Goal: Entertainment & Leisure: Consume media (video, audio)

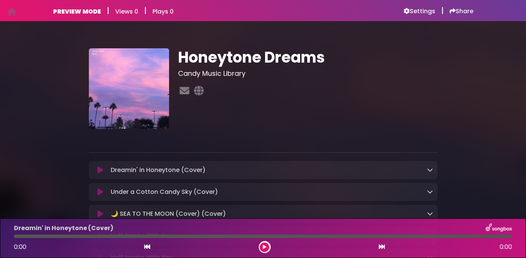
click at [99, 168] on icon at bounding box center [101, 170] width 6 height 8
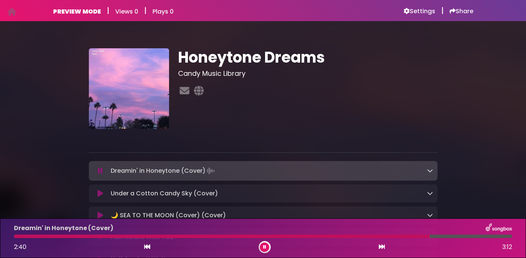
click at [103, 170] on button at bounding box center [100, 171] width 14 height 8
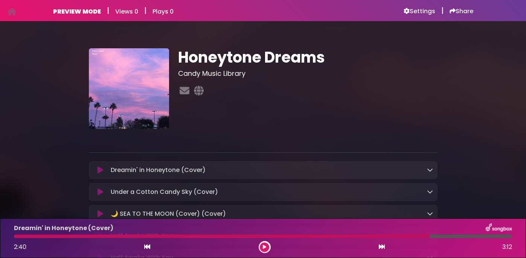
click at [100, 168] on icon at bounding box center [101, 170] width 6 height 8
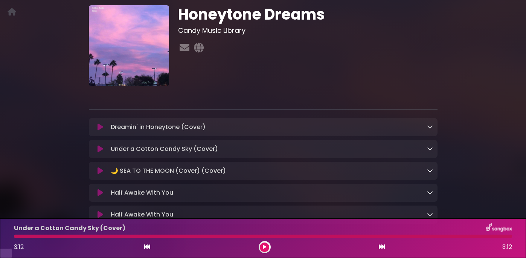
scroll to position [97, 0]
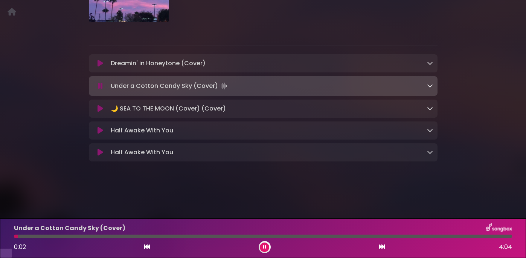
click at [102, 90] on icon at bounding box center [100, 86] width 5 height 8
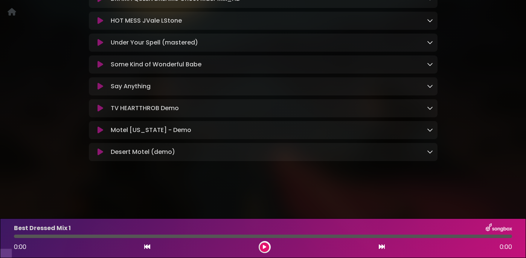
click at [99, 156] on icon at bounding box center [101, 152] width 6 height 8
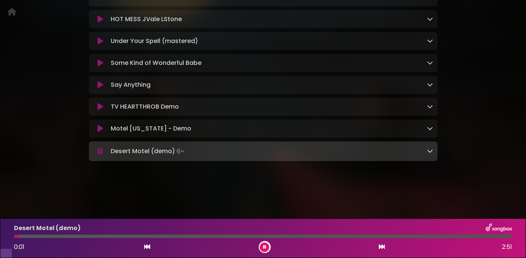
click at [99, 155] on icon at bounding box center [100, 151] width 5 height 8
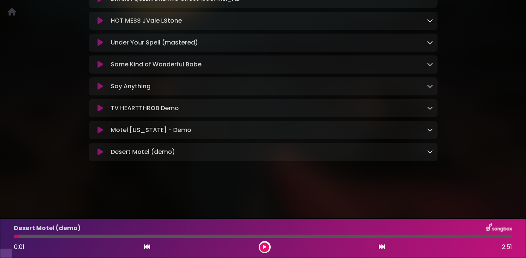
click at [265, 247] on icon at bounding box center [264, 246] width 3 height 5
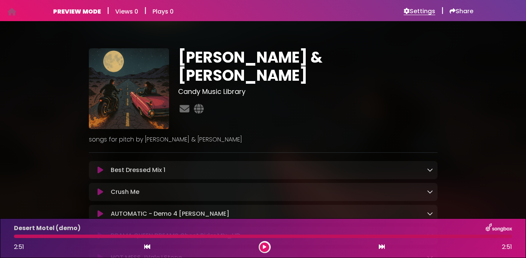
click at [419, 12] on h6 "Settings" at bounding box center [420, 12] width 32 height 8
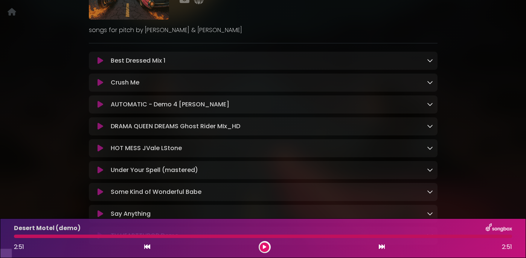
scroll to position [107, 0]
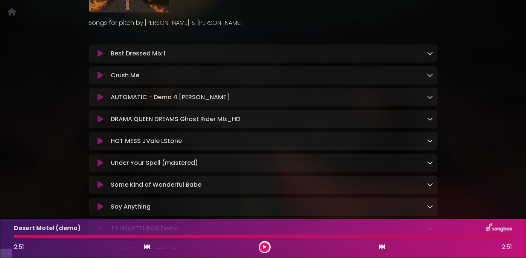
click at [101, 123] on icon at bounding box center [101, 119] width 6 height 8
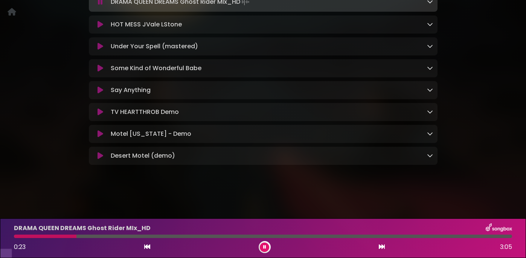
scroll to position [224, 0]
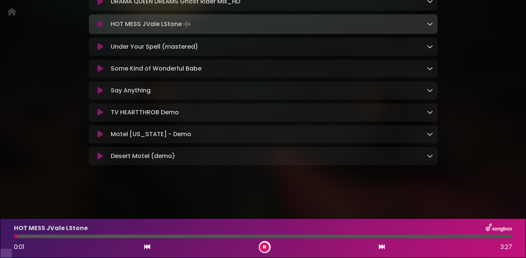
click at [101, 28] on icon at bounding box center [100, 24] width 5 height 8
